Goal: Communication & Community: Answer question/provide support

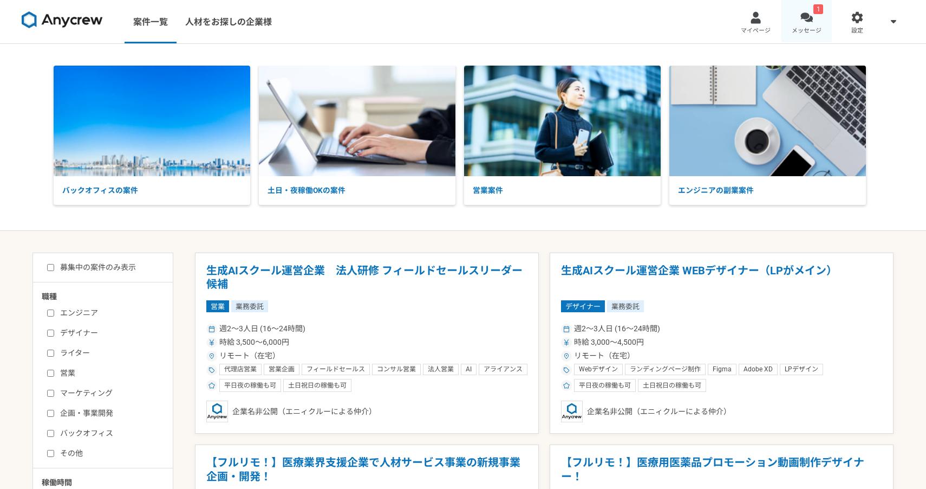
click at [812, 30] on span "メッセージ" at bounding box center [807, 31] width 30 height 9
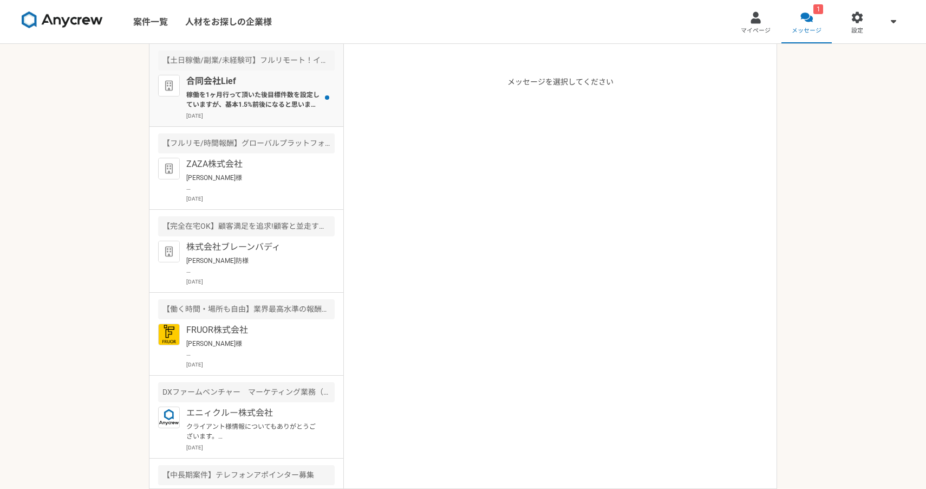
click at [302, 98] on p "稼働を1ヶ月行って頂いた後目標件数を設定していますが、基本1.5%前後になると思います。" at bounding box center [253, 100] width 134 height 20
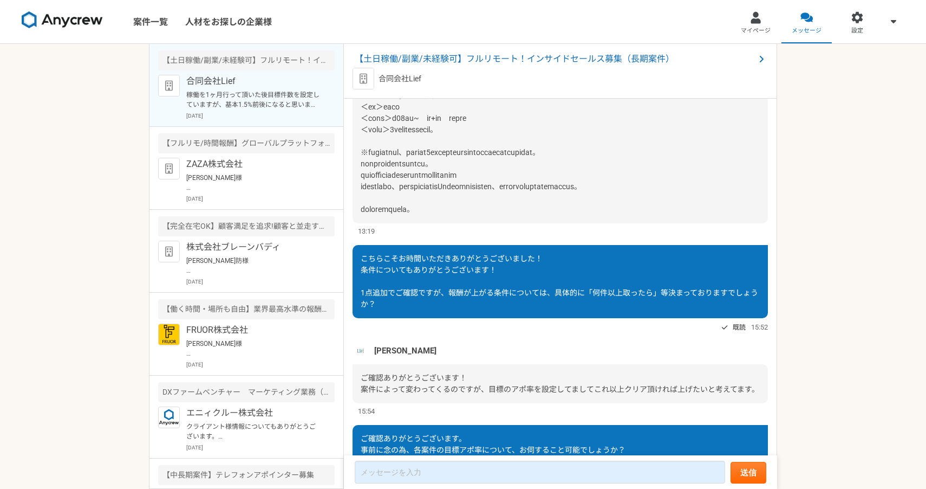
scroll to position [2115, 0]
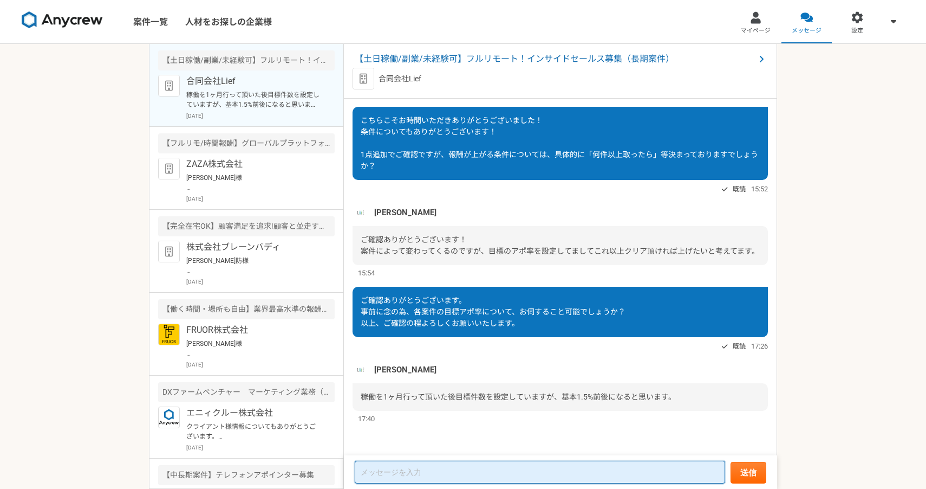
click at [523, 468] on textarea at bounding box center [540, 472] width 371 height 23
type textarea "k"
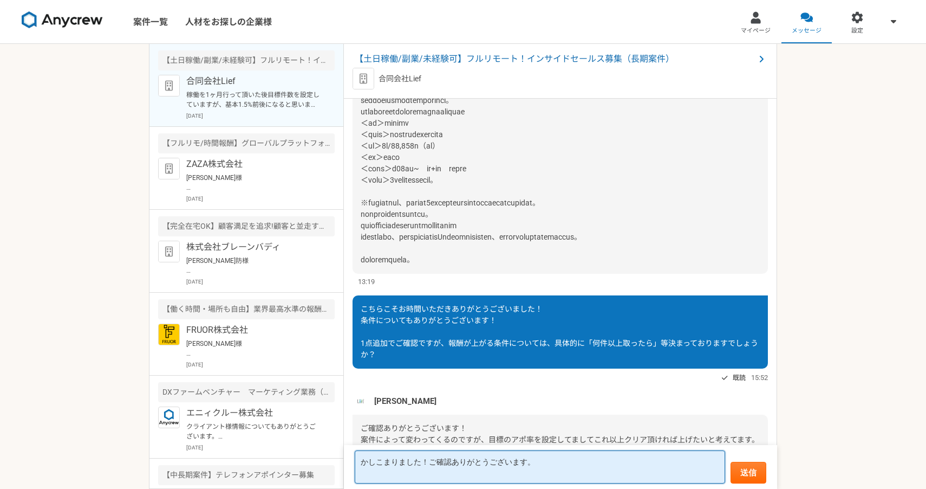
scroll to position [2167, 0]
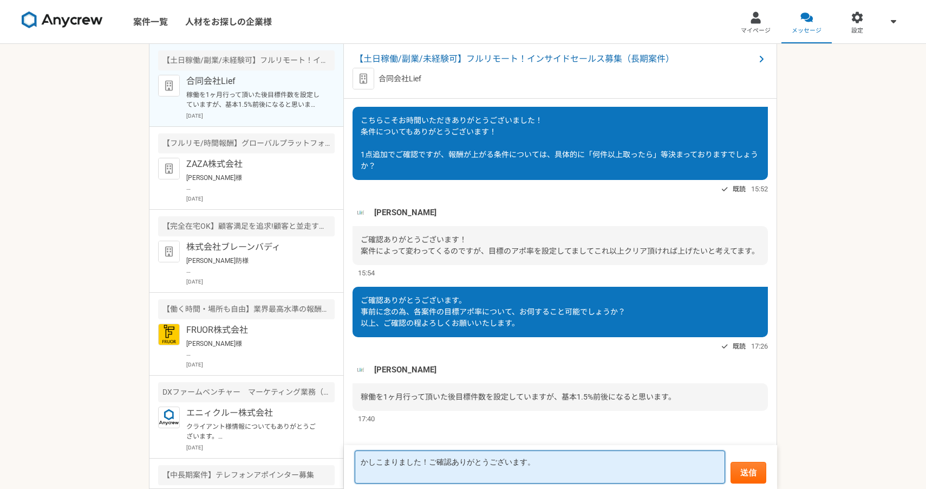
click at [441, 471] on textarea "かしこまりました！ご確認ありがとうございます。" at bounding box center [540, 466] width 371 height 33
click at [450, 472] on textarea "かしこまりました！ご確認ありがとうございます。" at bounding box center [540, 466] width 371 height 33
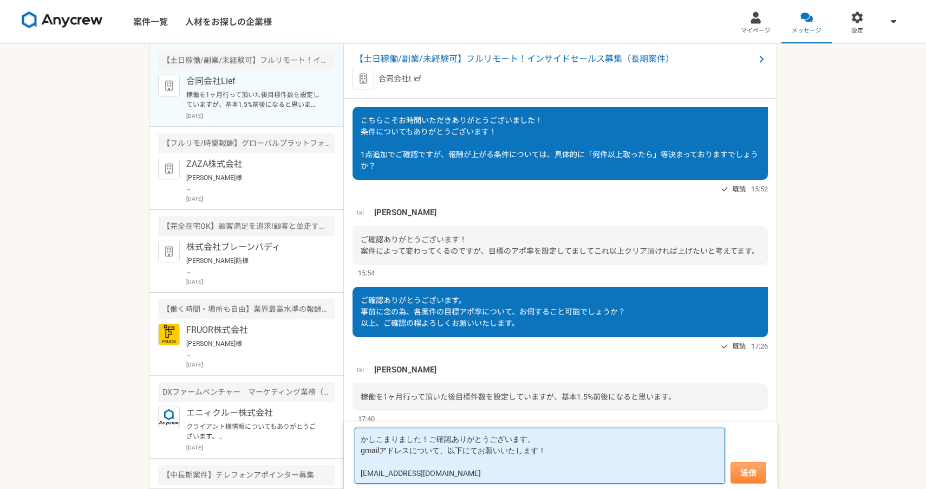
type textarea "かしこまりました！ご確認ありがとうございます。 gmailアドレスについて、以下にてお願いいたします！ [EMAIL_ADDRESS][DOMAIN_NAME]"
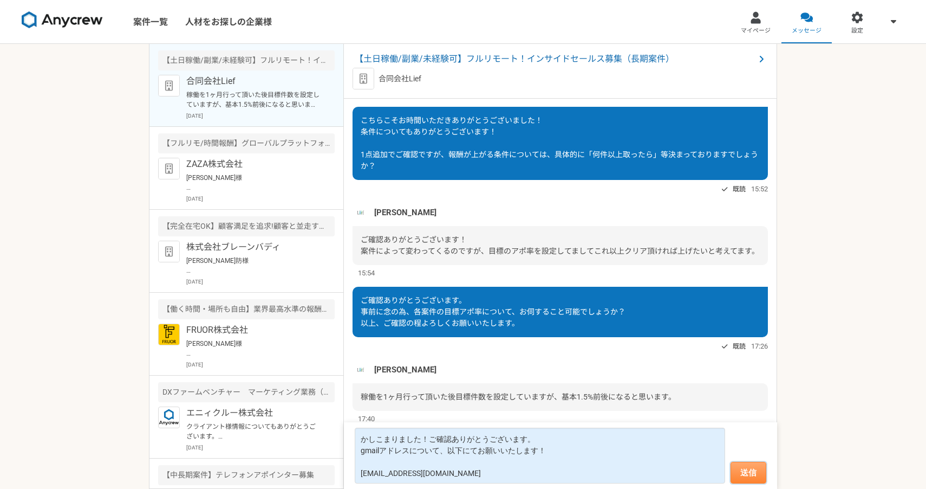
click at [750, 473] on button "送信" at bounding box center [749, 473] width 36 height 22
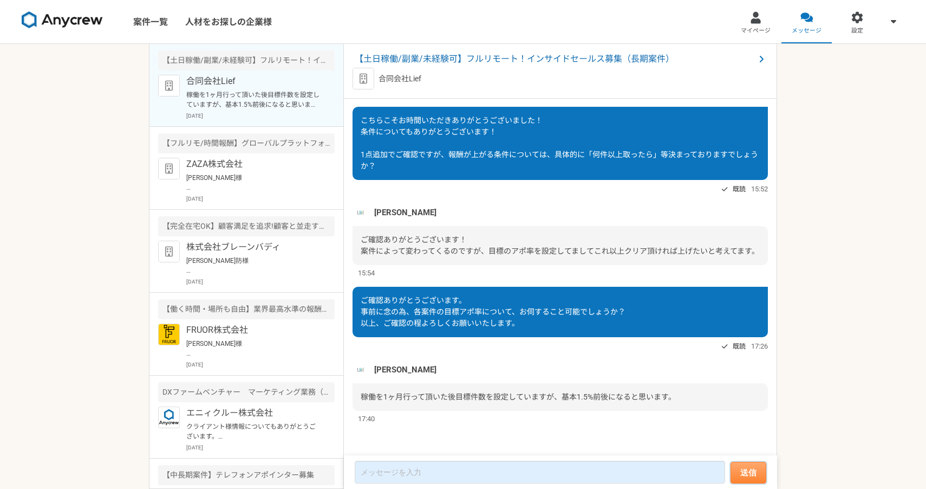
scroll to position [712, 0]
